Goal: Check status: Check status

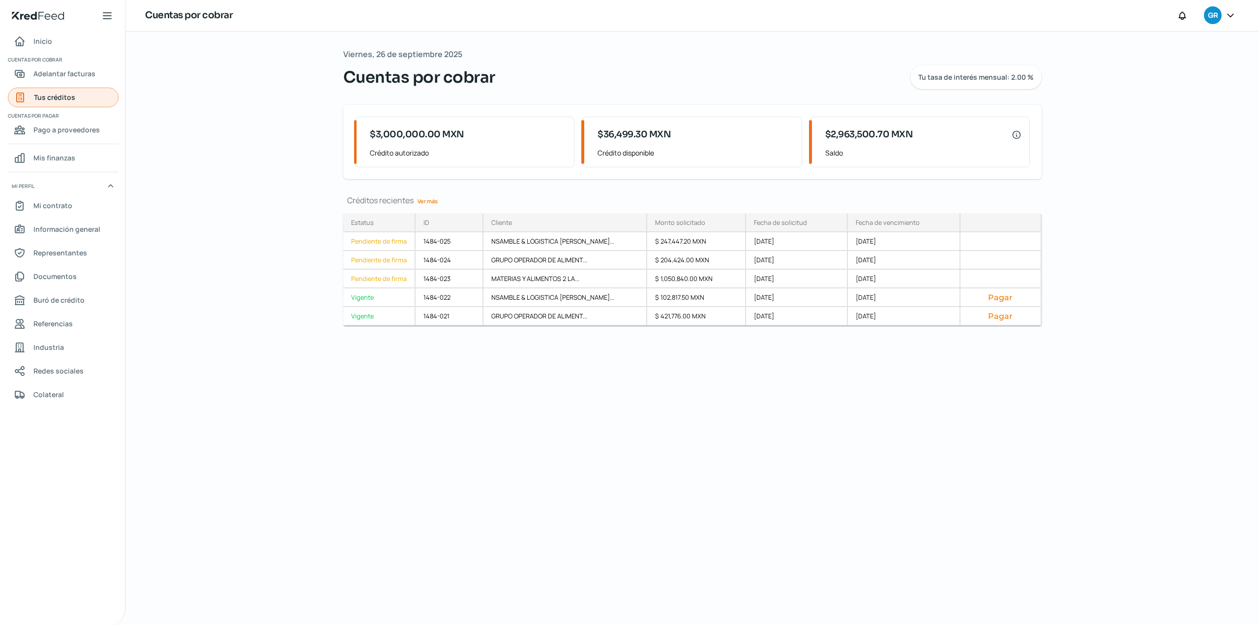
click at [71, 92] on span "Tus créditos" at bounding box center [54, 97] width 41 height 12
click at [85, 76] on span "Adelantar facturas" at bounding box center [64, 73] width 62 height 12
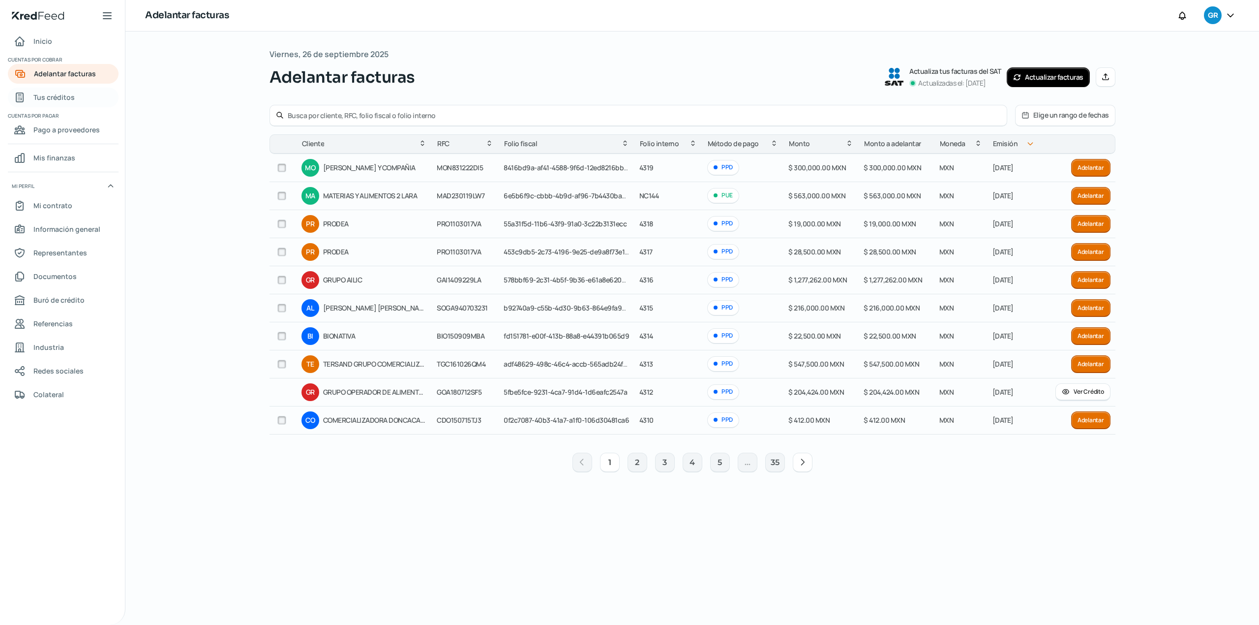
click at [77, 91] on link "Tus créditos" at bounding box center [63, 98] width 111 height 20
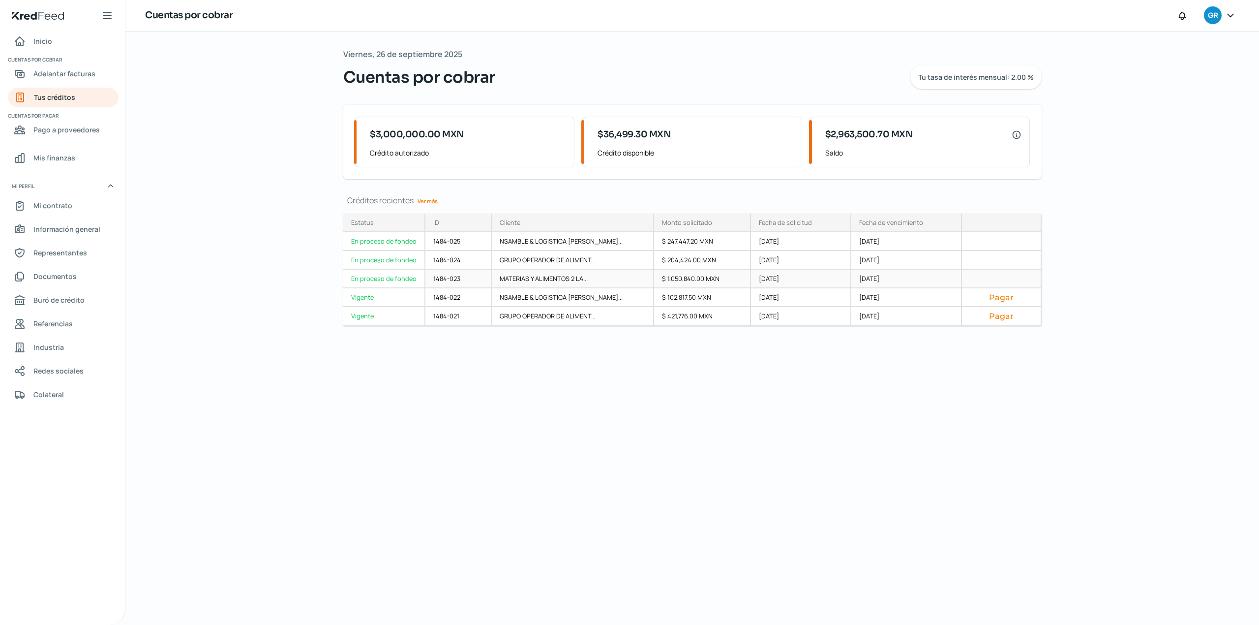
click at [410, 280] on div "En proceso de fondeo" at bounding box center [384, 279] width 82 height 19
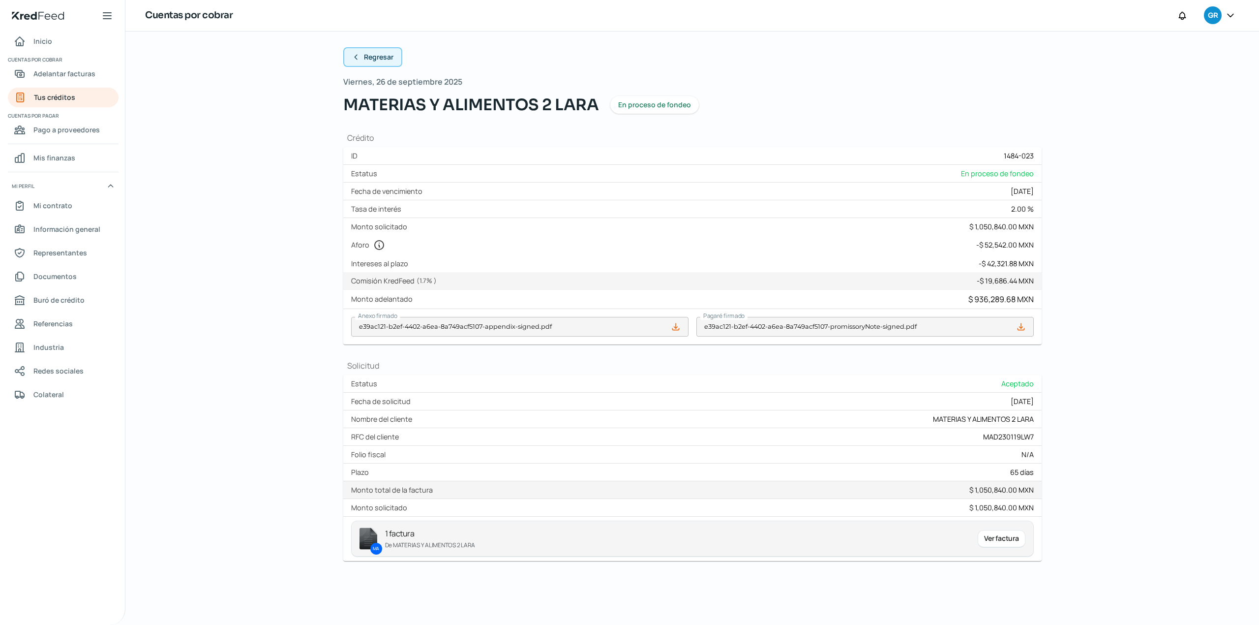
click at [368, 60] on span "Regresar" at bounding box center [379, 57] width 30 height 7
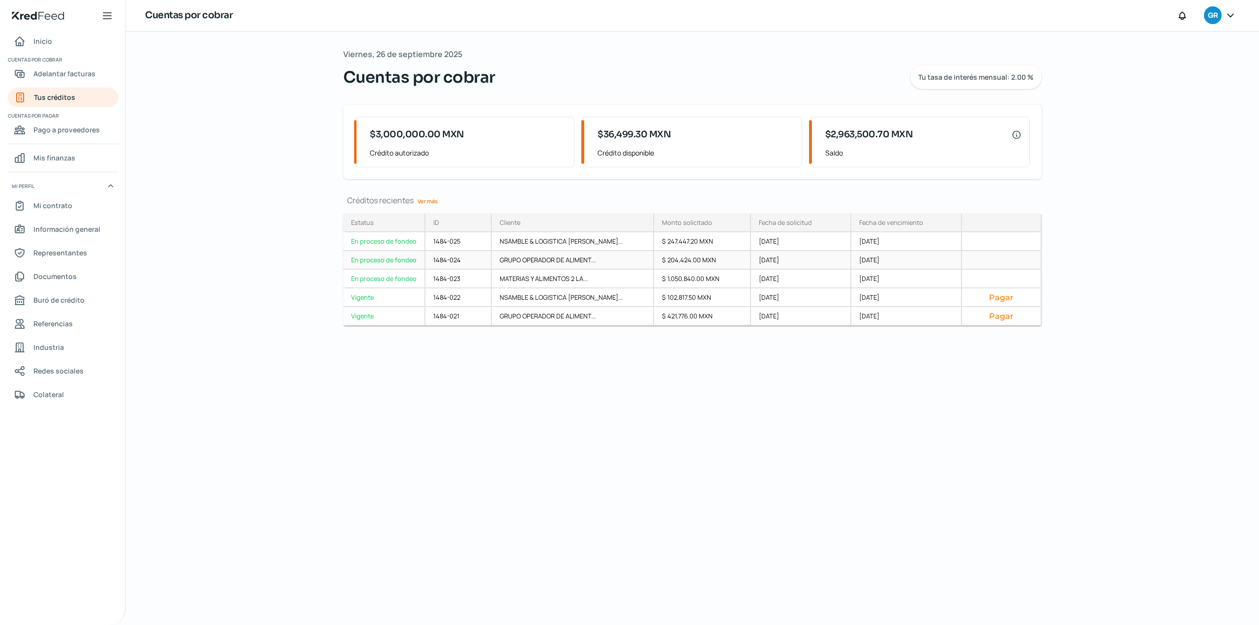
click at [390, 256] on div "En proceso de fondeo" at bounding box center [384, 260] width 82 height 19
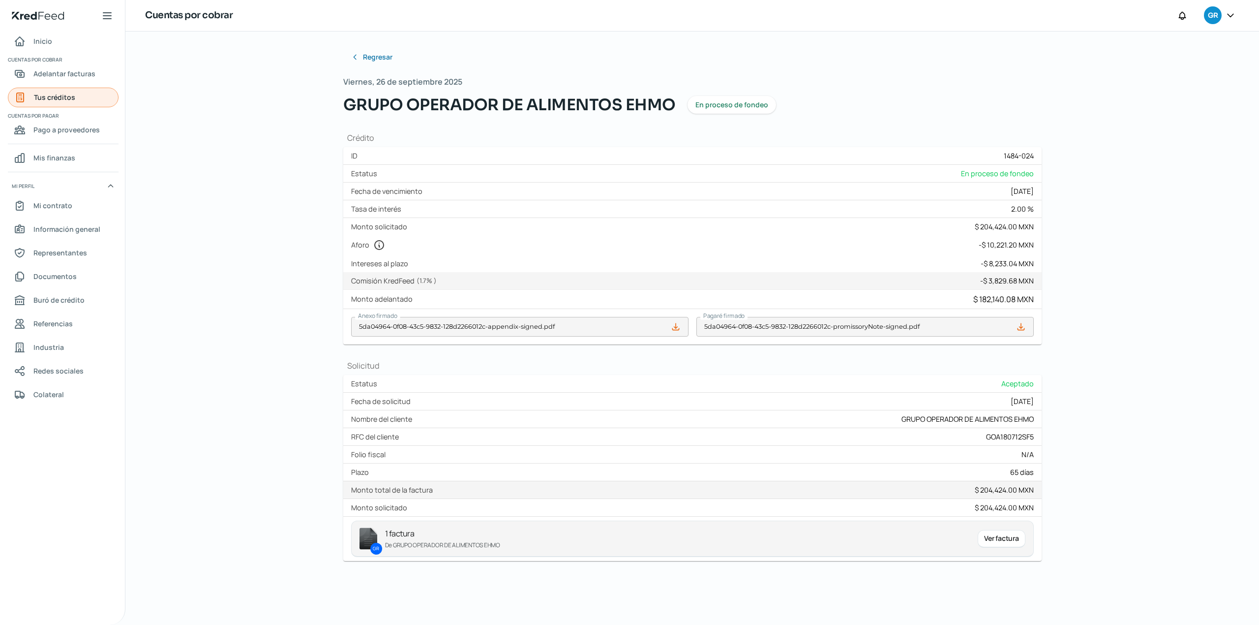
click at [67, 103] on span "Tus créditos" at bounding box center [54, 97] width 41 height 12
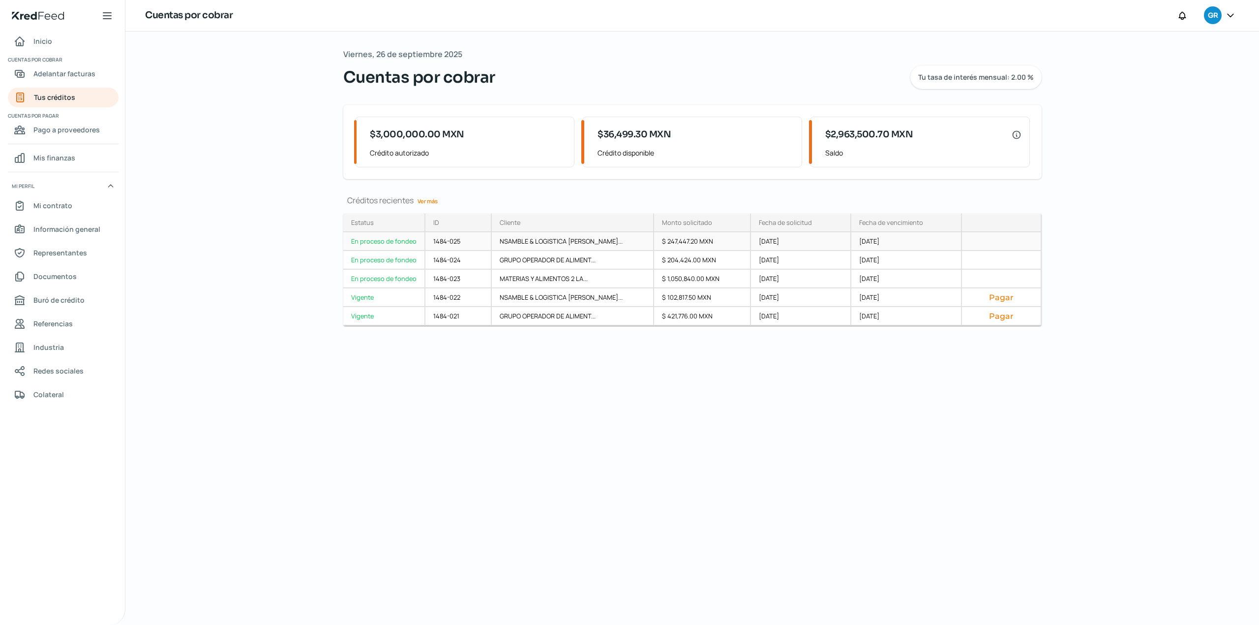
click at [382, 237] on div "En proceso de fondeo" at bounding box center [384, 241] width 82 height 19
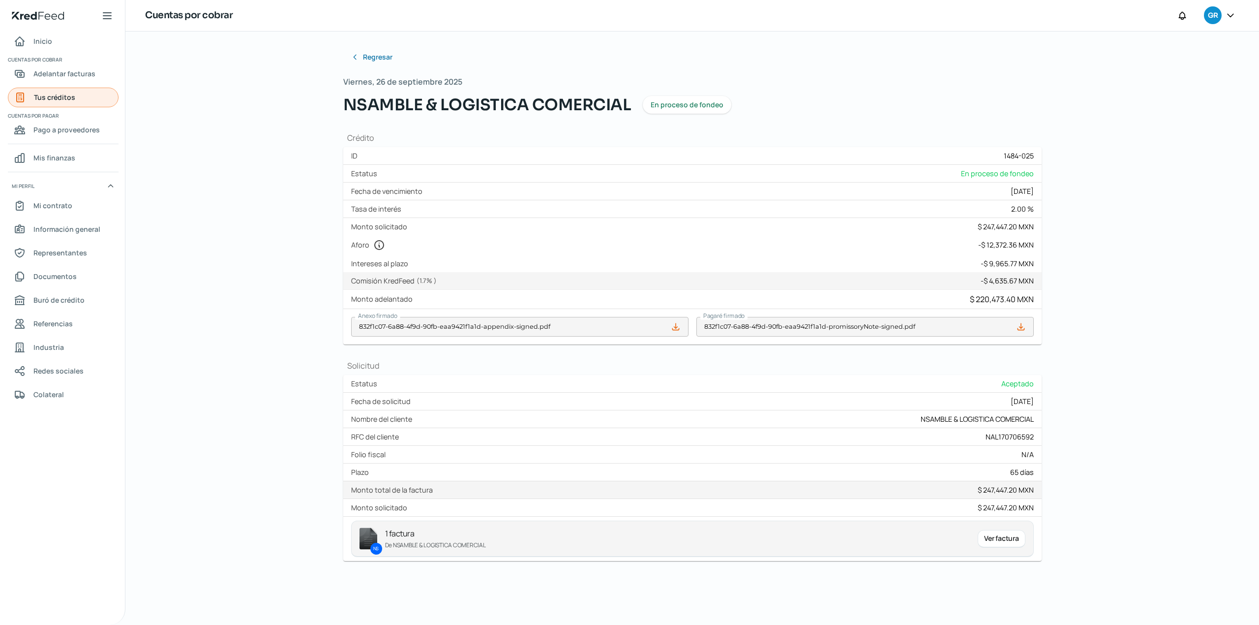
click at [66, 101] on span "Tus créditos" at bounding box center [54, 97] width 41 height 12
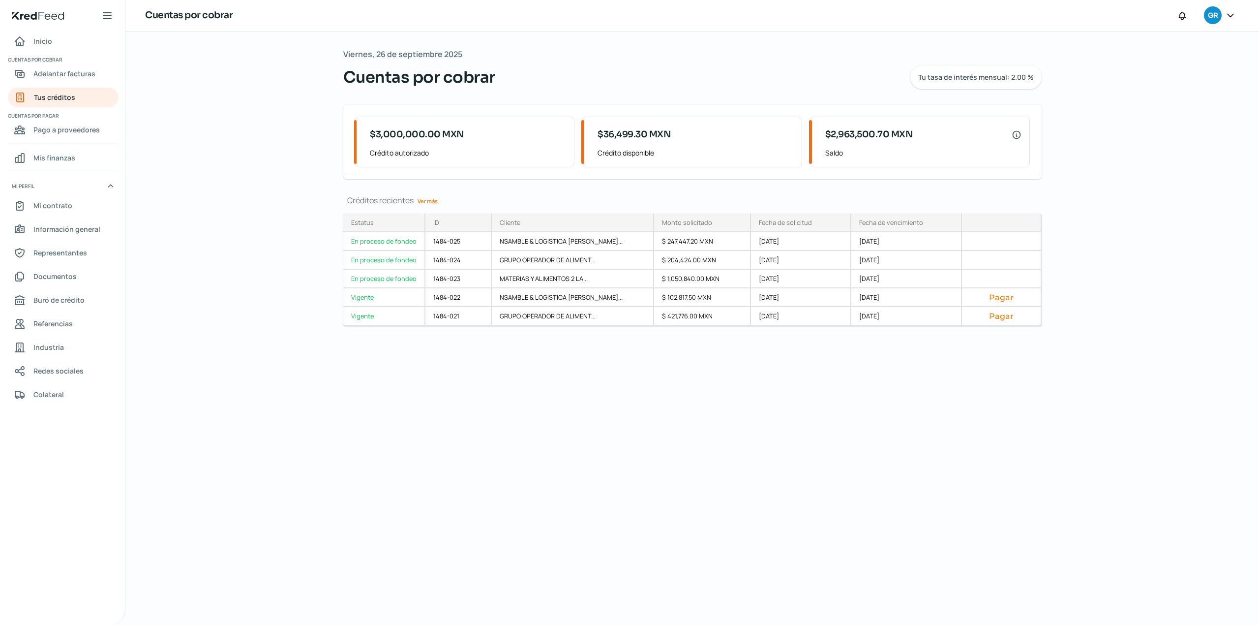
click at [685, 501] on div "Viernes, 26 de septiembre 2025 Cuentas por cobrar Tu tasa de interés mensual: 2…" at bounding box center [693, 327] width 738 height 593
click at [465, 393] on div "Viernes, 26 de septiembre 2025 Cuentas por cobrar Tu tasa de interés mensual: 2…" at bounding box center [693, 327] width 738 height 593
click at [691, 500] on div "Viernes, 26 de septiembre 2025 Cuentas por cobrar Tu tasa de interés mensual: 2…" at bounding box center [693, 327] width 738 height 593
click at [598, 515] on div "Viernes, 26 de septiembre 2025 Cuentas por cobrar Tu tasa de interés mensual: 2…" at bounding box center [693, 327] width 738 height 593
click at [651, 512] on div "Viernes, 26 de septiembre 2025 Cuentas por cobrar Tu tasa de interés mensual: 2…" at bounding box center [693, 327] width 738 height 593
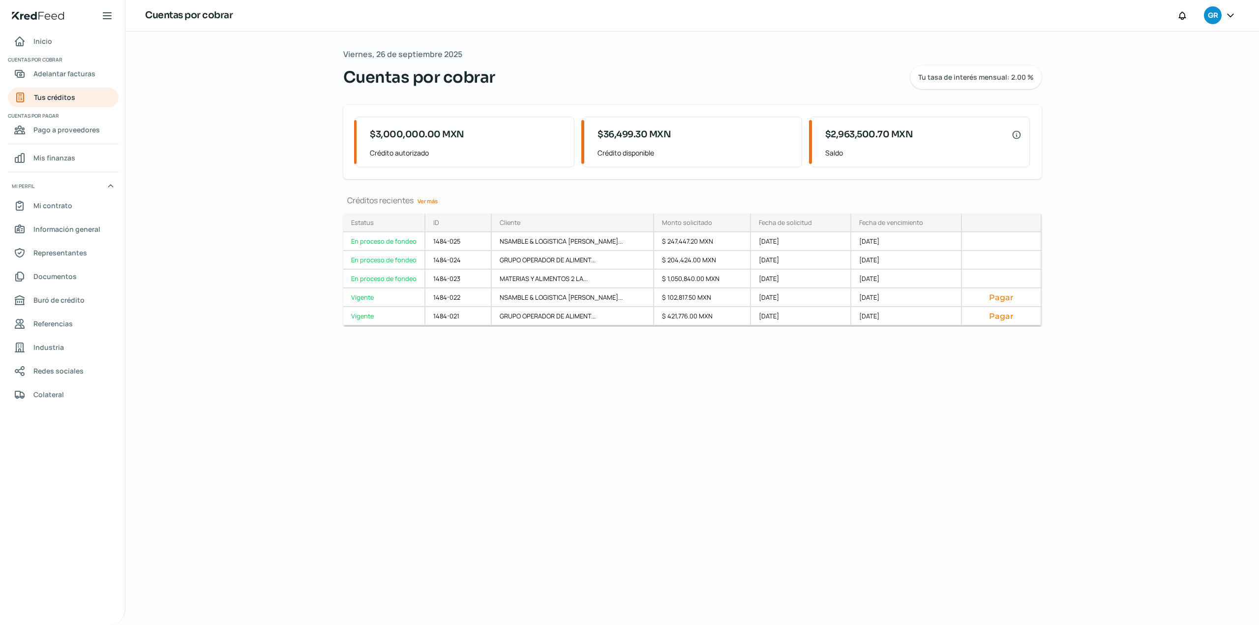
click at [542, 512] on div "Viernes, 26 de septiembre 2025 Cuentas por cobrar Tu tasa de interés mensual: 2…" at bounding box center [693, 327] width 738 height 593
click at [68, 100] on span "Tus créditos" at bounding box center [54, 97] width 41 height 12
click at [50, 93] on span "Tus créditos" at bounding box center [54, 97] width 41 height 12
click at [557, 452] on div "Viernes, 26 de septiembre 2025 Cuentas por cobrar Tu tasa de interés mensual: 2…" at bounding box center [693, 327] width 738 height 593
click at [103, 103] on link "Tus créditos" at bounding box center [63, 98] width 111 height 20
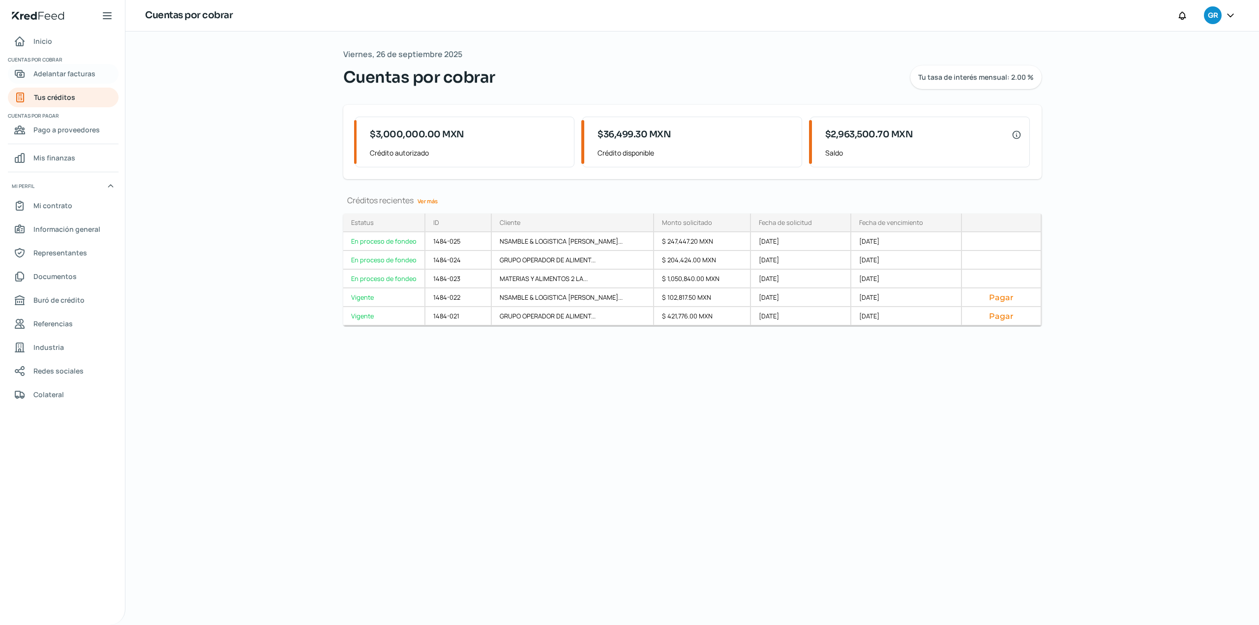
click at [50, 78] on span "Adelantar facturas" at bounding box center [64, 73] width 62 height 12
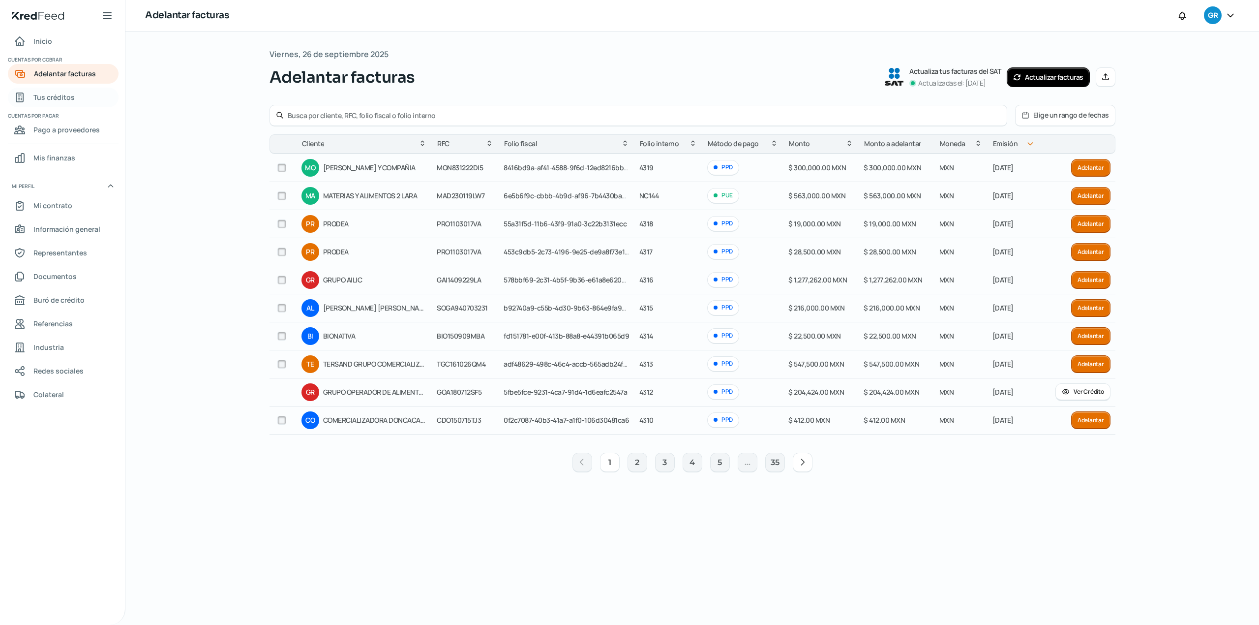
click at [63, 96] on span "Tus créditos" at bounding box center [53, 97] width 41 height 12
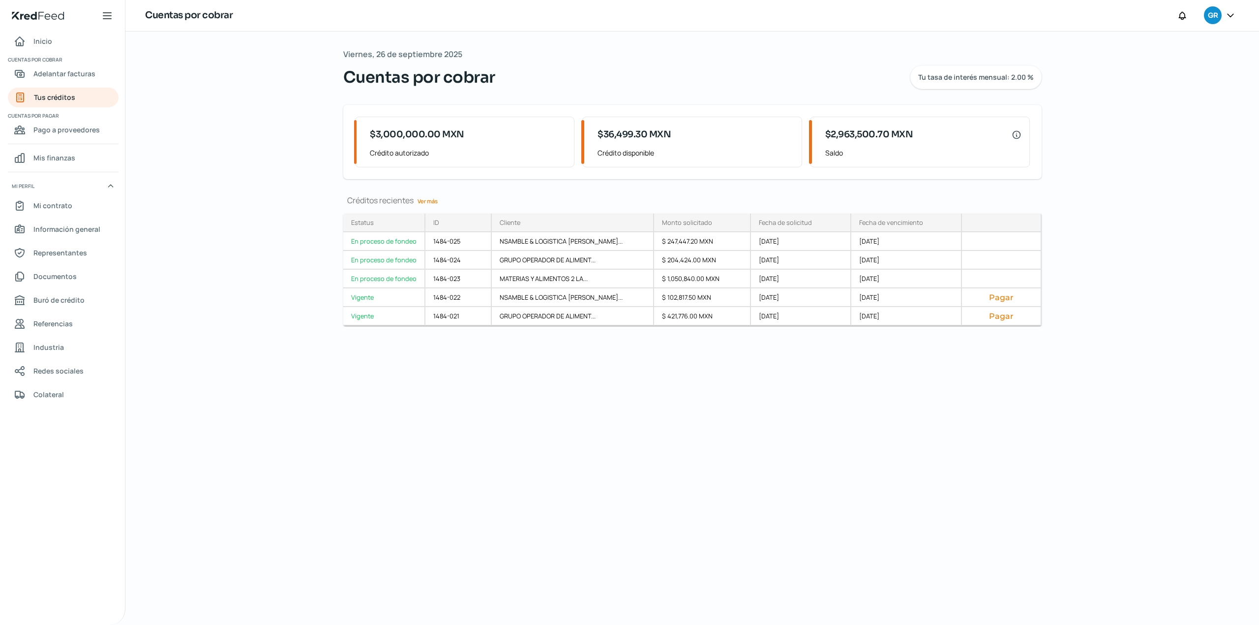
click at [531, 478] on div "Viernes, 26 de septiembre 2025 Cuentas por cobrar Tu tasa de interés mensual: 2…" at bounding box center [693, 327] width 738 height 593
click at [685, 354] on div "Viernes, 26 de septiembre 2025 Cuentas por cobrar Tu tasa de interés mensual: 2…" at bounding box center [693, 327] width 738 height 593
click at [516, 390] on div "Viernes, 26 de septiembre 2025 Cuentas por cobrar Tu tasa de interés mensual: 2…" at bounding box center [693, 327] width 738 height 593
click at [630, 538] on div "Viernes, 26 de septiembre 2025 Cuentas por cobrar Tu tasa de interés mensual: 2…" at bounding box center [693, 327] width 738 height 593
click at [500, 457] on div "Viernes, 26 de septiembre 2025 Cuentas por cobrar Tu tasa de interés mensual: 2…" at bounding box center [693, 327] width 738 height 593
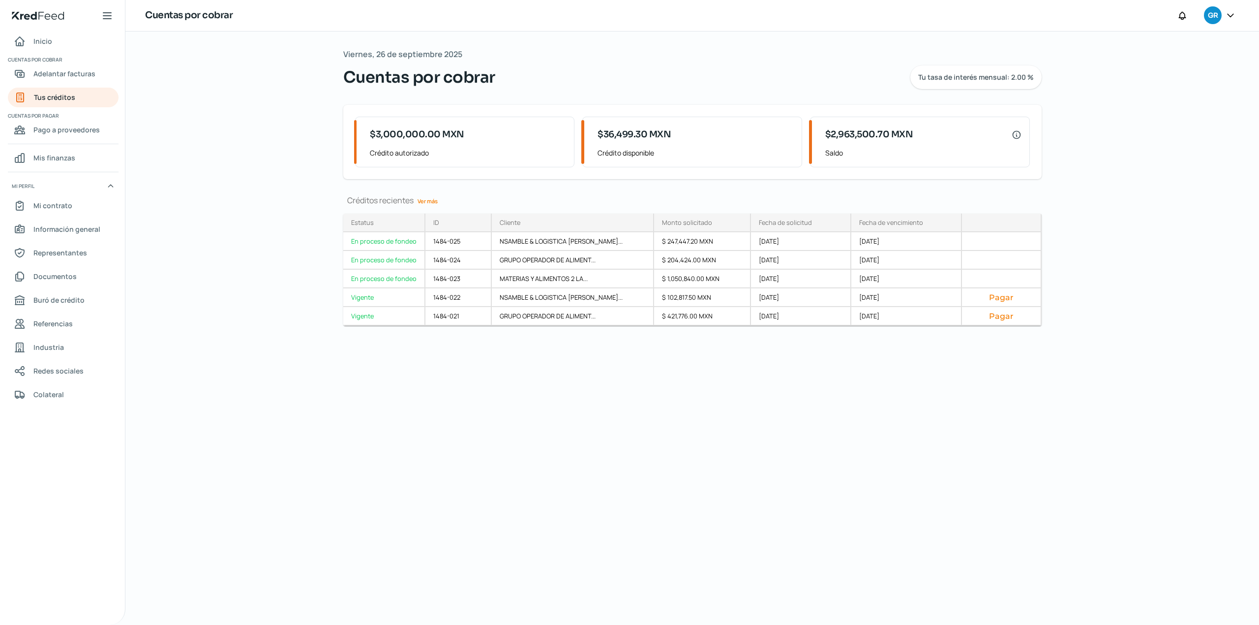
click at [604, 412] on div "Viernes, 26 de septiembre 2025 Cuentas por cobrar Tu tasa de interés mensual: 2…" at bounding box center [693, 327] width 738 height 593
click at [543, 435] on div "Viernes, 26 de septiembre 2025 Cuentas por cobrar Tu tasa de interés mensual: 2…" at bounding box center [693, 327] width 738 height 593
click at [248, 354] on div "Viernes, 26 de septiembre 2025 Cuentas por cobrar Tu tasa de interés mensual: 2…" at bounding box center [692, 327] width 1134 height 593
click at [429, 206] on link "Ver más" at bounding box center [428, 200] width 28 height 15
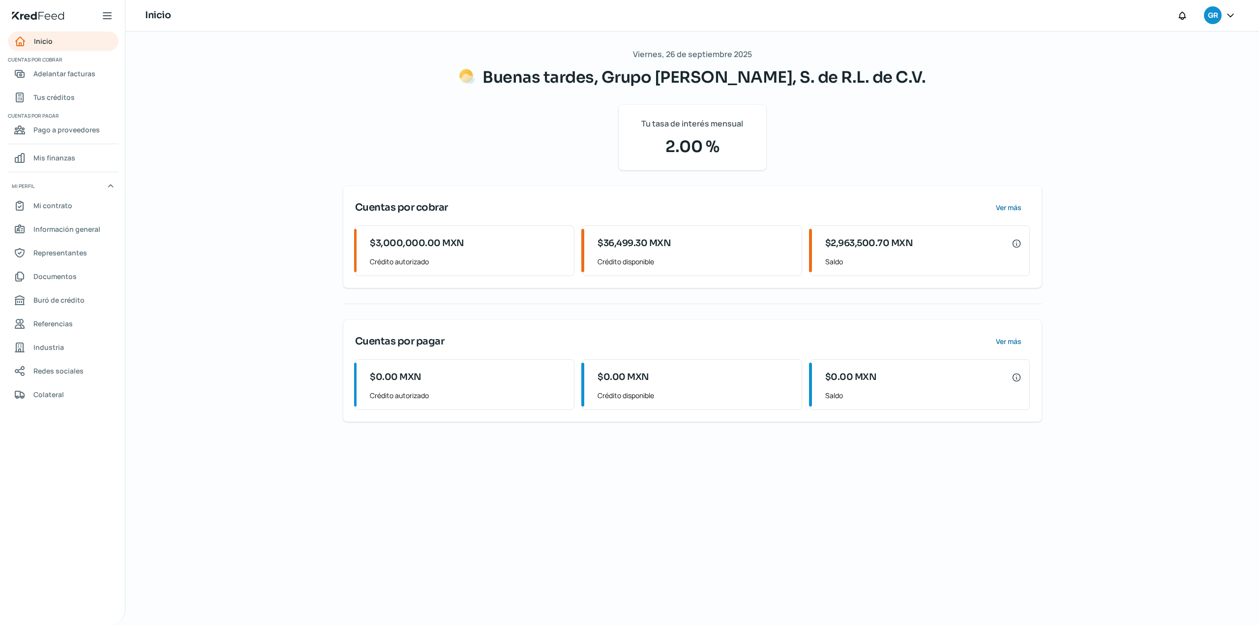
click at [276, 262] on div "Viernes, 26 de septiembre 2025 Buenas tardes, Grupo Alimenticio Roech, S. de R.…" at bounding box center [692, 327] width 1134 height 593
